Goal: Transaction & Acquisition: Purchase product/service

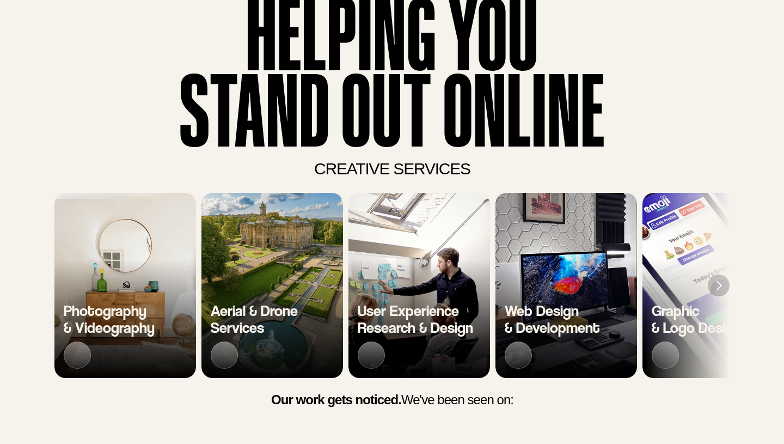
click at [121, 331] on span "Photography & Videography" at bounding box center [109, 318] width 91 height 35
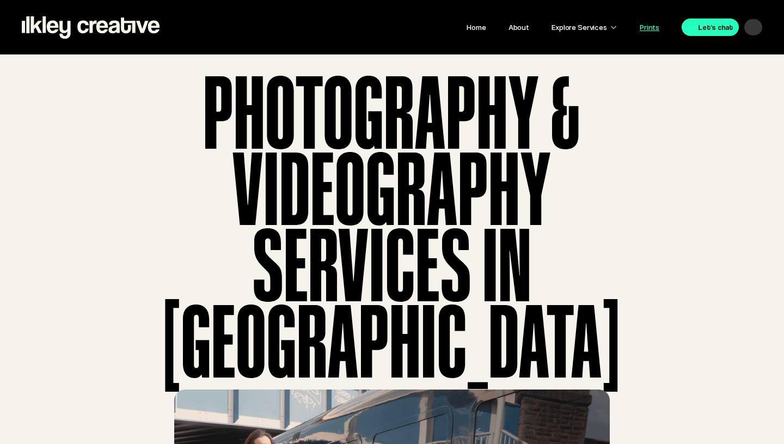
click at [654, 29] on link "Prints" at bounding box center [650, 27] width 20 height 9
